Goal: Find specific page/section: Find specific page/section

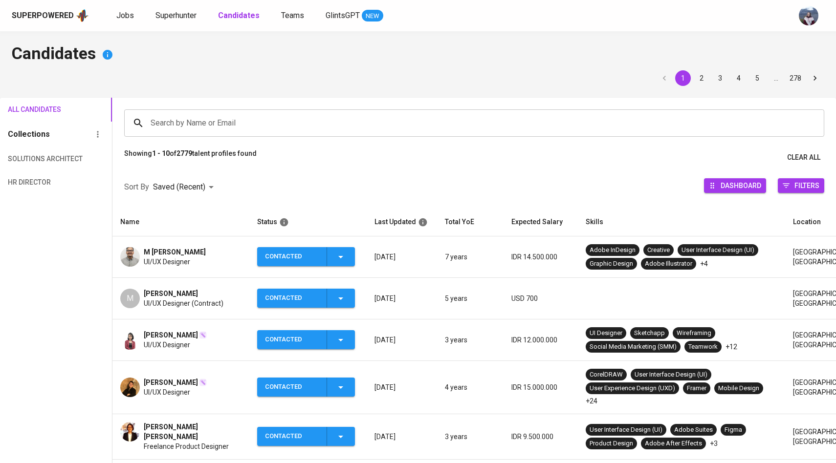
scroll to position [32, 0]
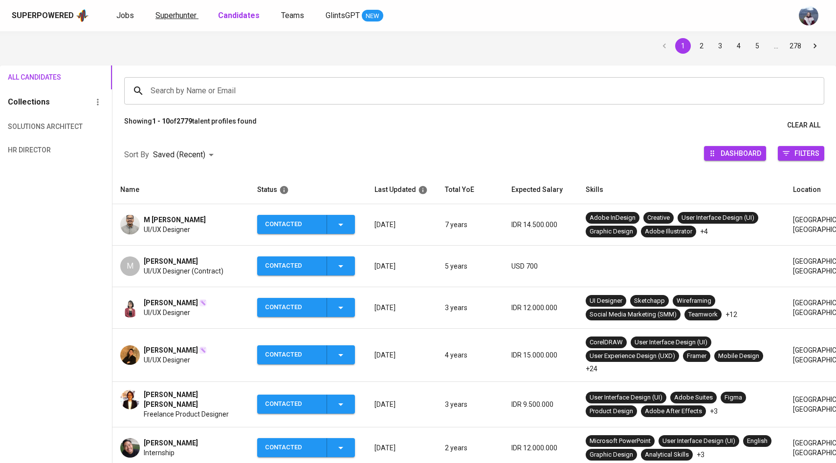
click at [180, 16] on span "Superhunter" at bounding box center [175, 15] width 41 height 9
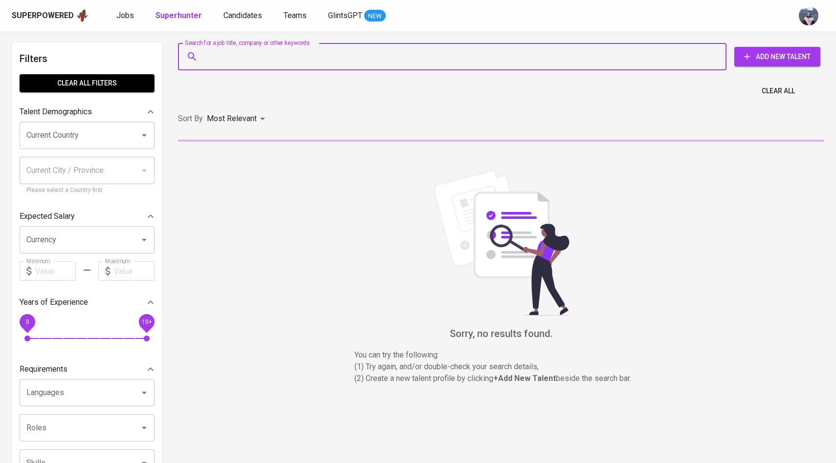
click at [212, 51] on input "Search for a job title, company or other keywords" at bounding box center [454, 56] width 505 height 19
paste input "[EMAIL_ADDRESS][DOMAIN_NAME]"
type input "[EMAIL_ADDRESS][DOMAIN_NAME]"
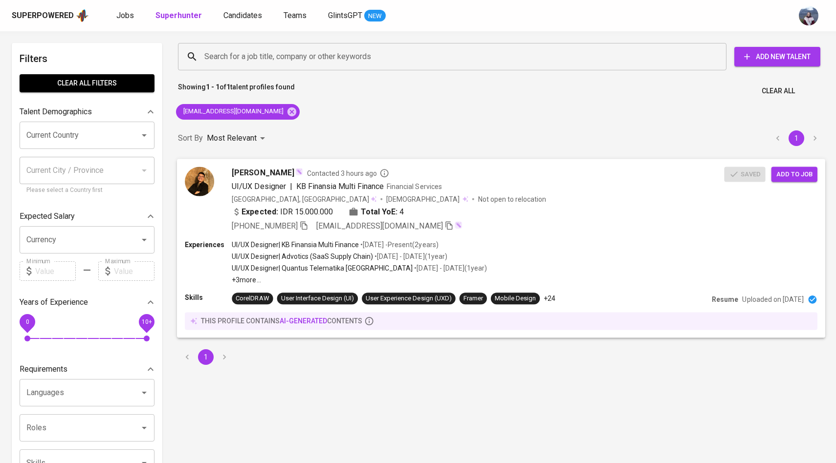
click at [212, 170] on div at bounding box center [199, 181] width 29 height 29
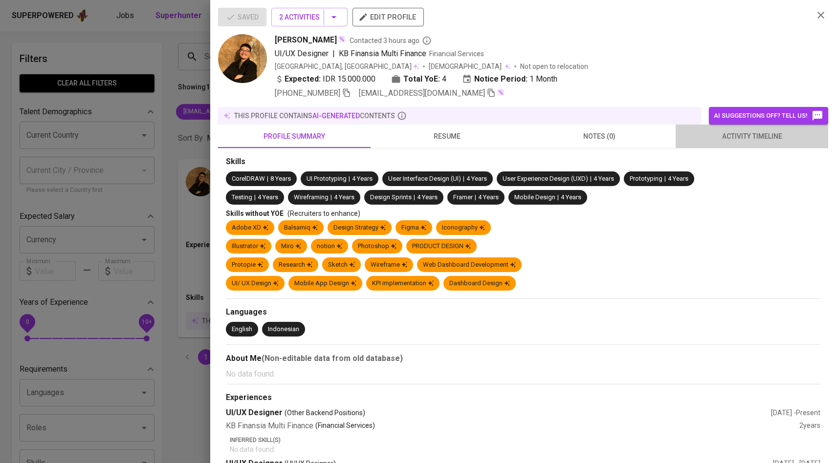
click at [722, 136] on span "activity timeline" at bounding box center [751, 136] width 141 height 12
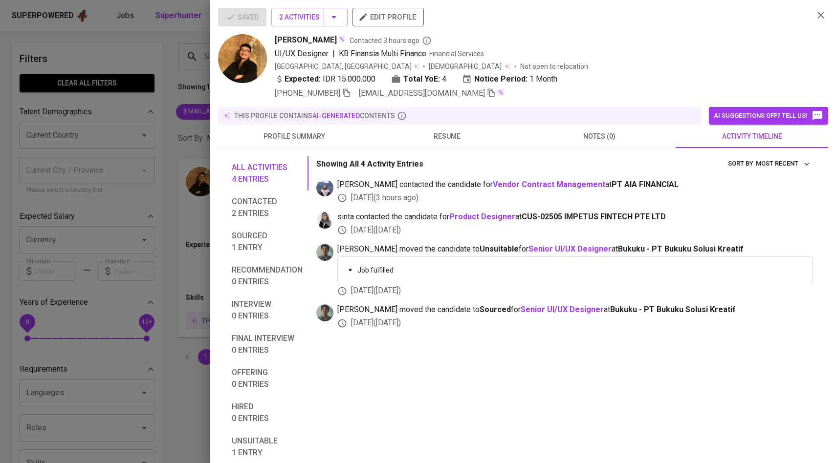
click at [158, 151] on div at bounding box center [418, 231] width 836 height 463
